Goal: Entertainment & Leisure: Consume media (video, audio)

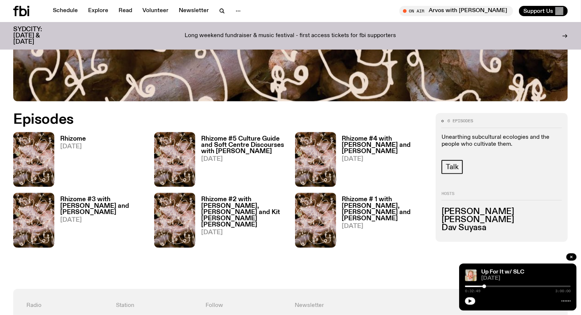
scroll to position [325, 0]
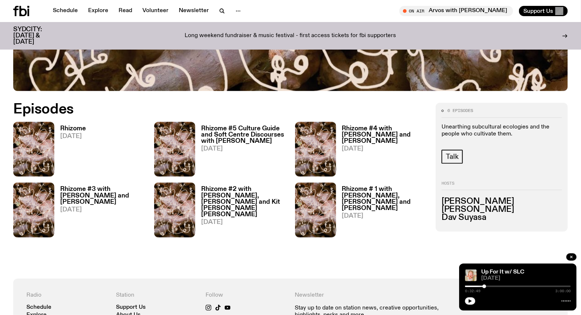
click at [79, 126] on h3 "Rhizome" at bounding box center [73, 128] width 26 height 6
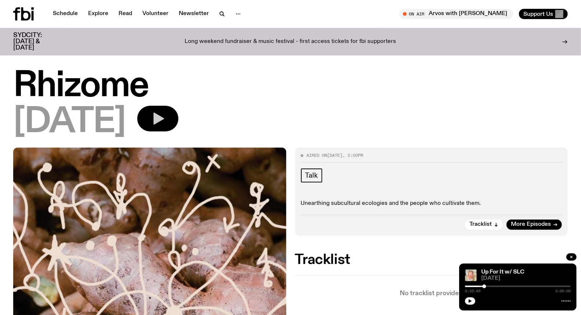
click at [164, 116] on icon "button" at bounding box center [158, 119] width 11 height 12
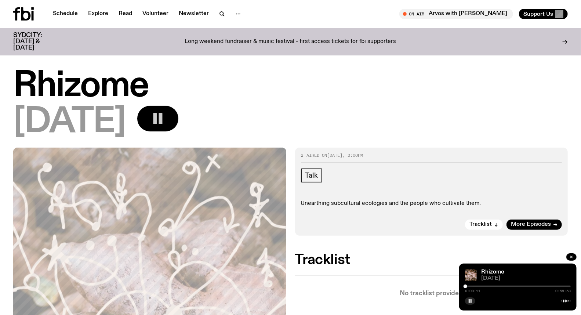
click at [474, 287] on div at bounding box center [518, 285] width 106 height 1
click at [483, 285] on div at bounding box center [518, 285] width 106 height 1
click at [495, 285] on div at bounding box center [518, 285] width 106 height 1
click at [504, 285] on div "0:17:15 0:59:58" at bounding box center [518, 288] width 106 height 9
click at [509, 285] on div "0:17:16 0:59:58" at bounding box center [518, 288] width 106 height 9
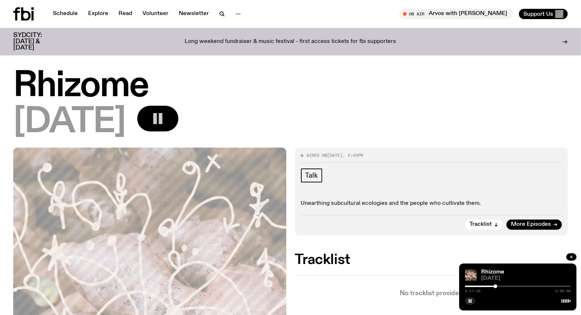
click at [507, 285] on div at bounding box center [518, 285] width 106 height 1
click at [471, 301] on rect "button" at bounding box center [470, 301] width 1 height 4
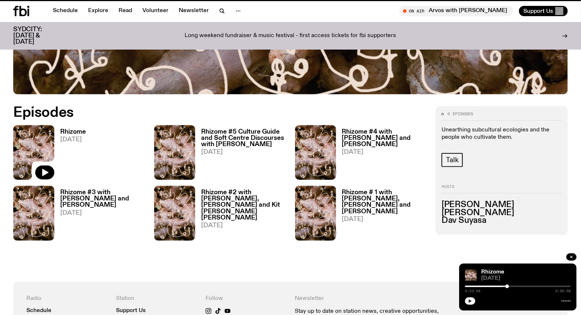
scroll to position [319, 0]
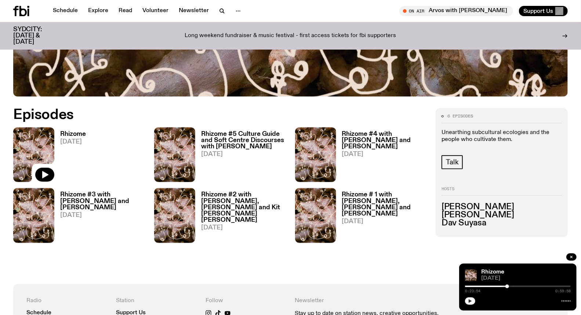
click at [422, 275] on section "6 episodes Unearthing subcultural ecologies and the people who cultivate them. …" at bounding box center [290, 189] width 581 height 187
